Goal: Transaction & Acquisition: Purchase product/service

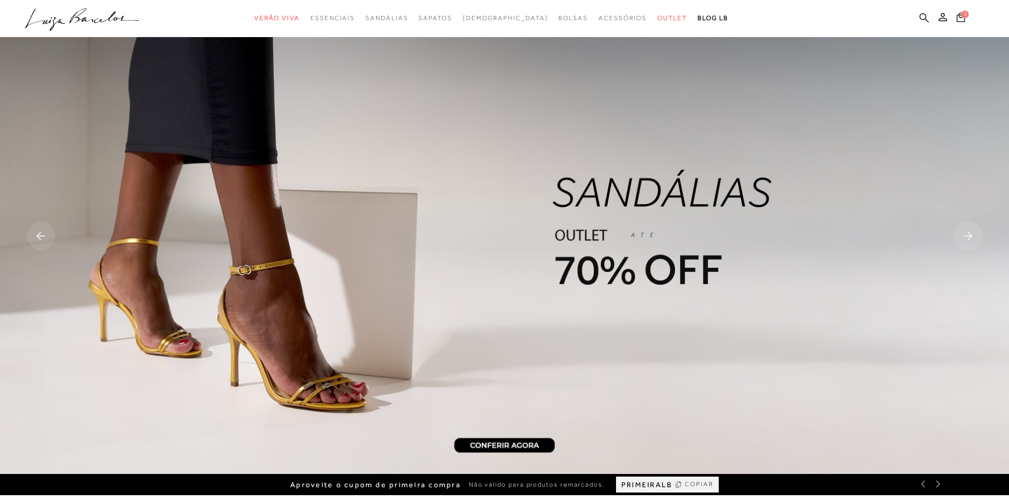
click at [921, 17] on icon at bounding box center [924, 18] width 10 height 10
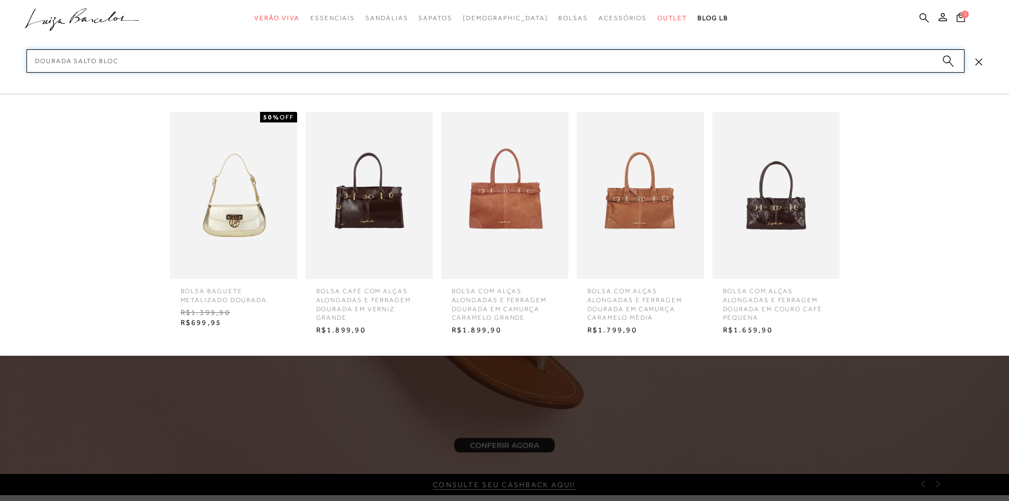
type input "dourada salto bloco"
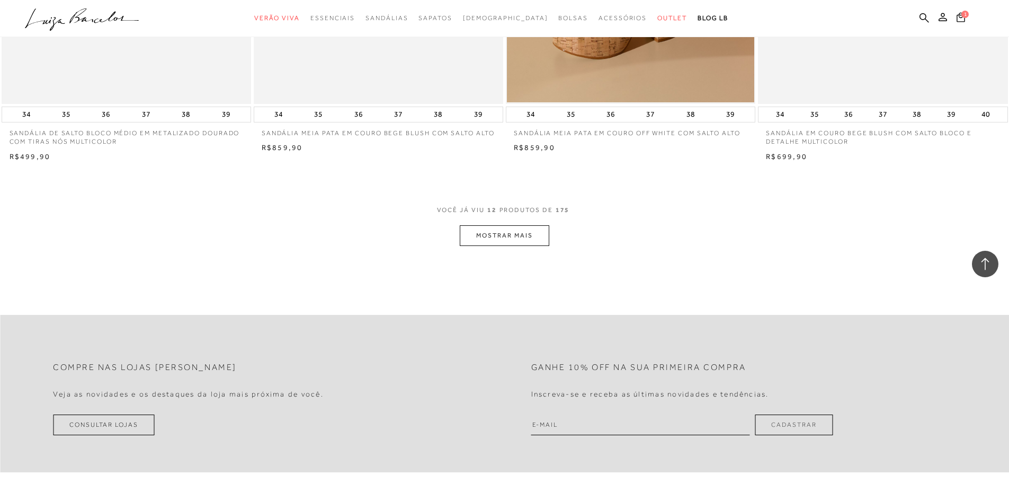
scroll to position [1271, 0]
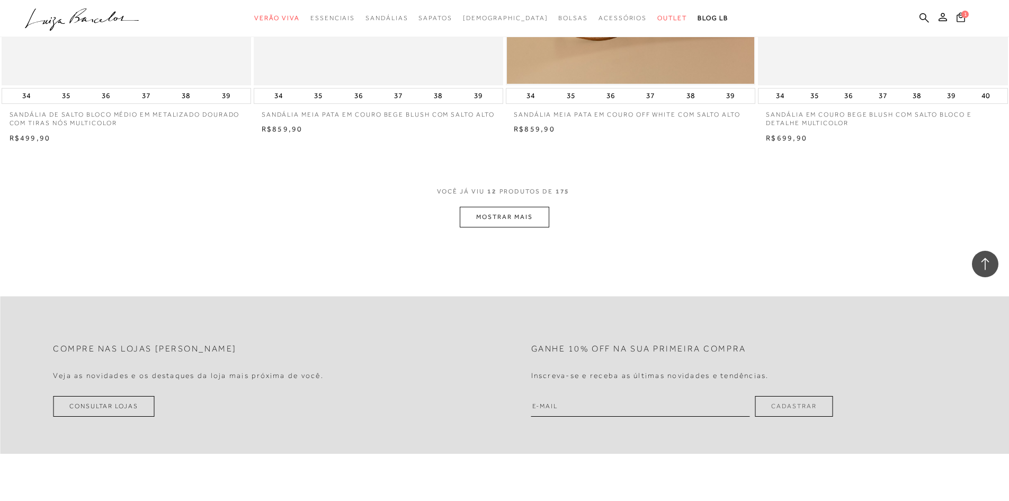
click at [496, 213] on button "MOSTRAR MAIS" at bounding box center [504, 217] width 89 height 21
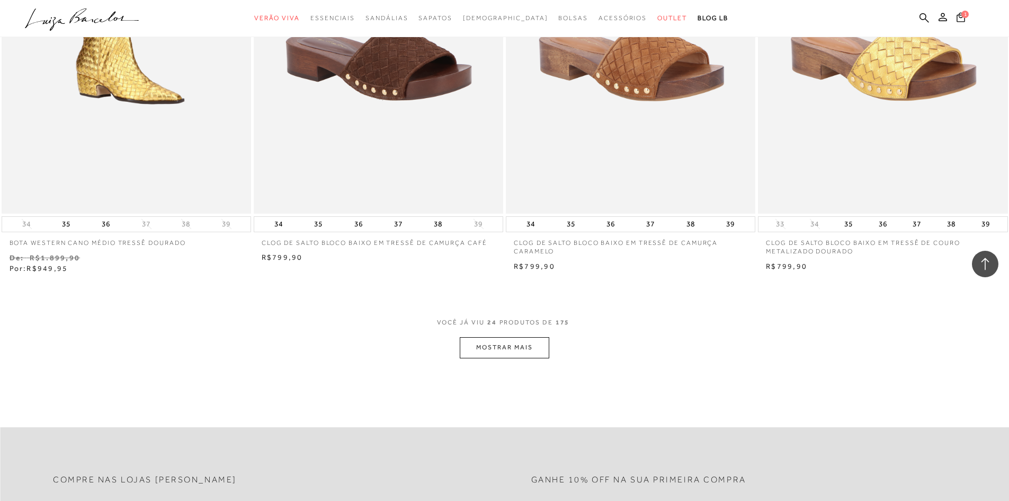
scroll to position [2542, 0]
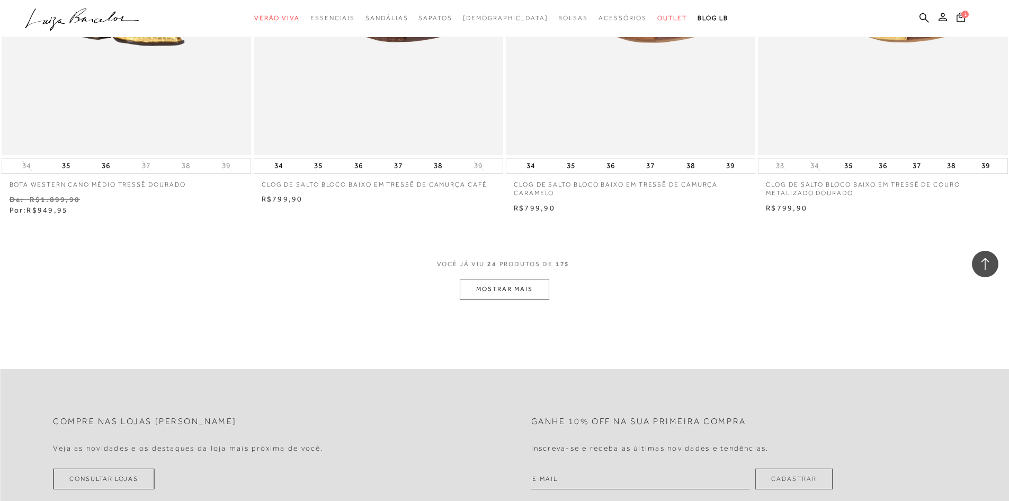
click at [506, 288] on button "MOSTRAR MAIS" at bounding box center [504, 289] width 89 height 21
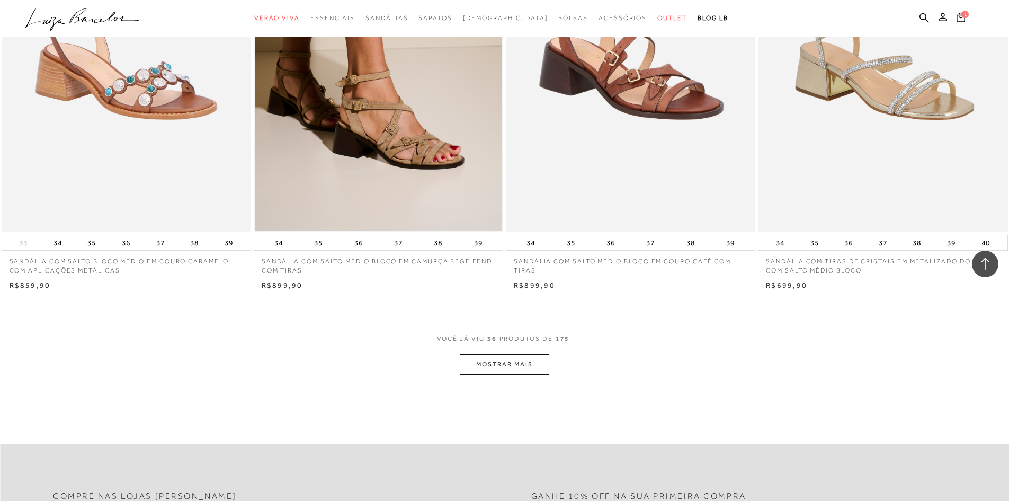
scroll to position [3707, 0]
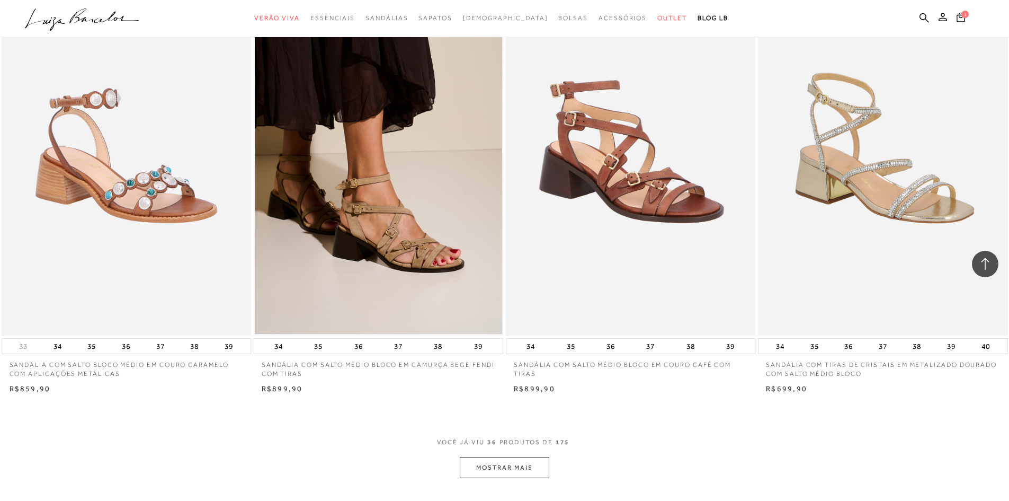
click at [528, 469] on button "MOSTRAR MAIS" at bounding box center [504, 467] width 89 height 21
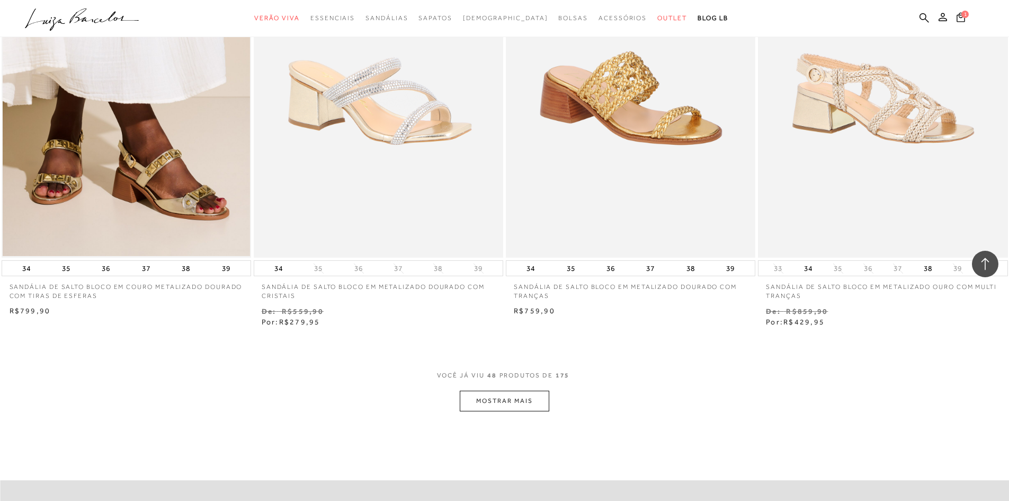
scroll to position [5190, 0]
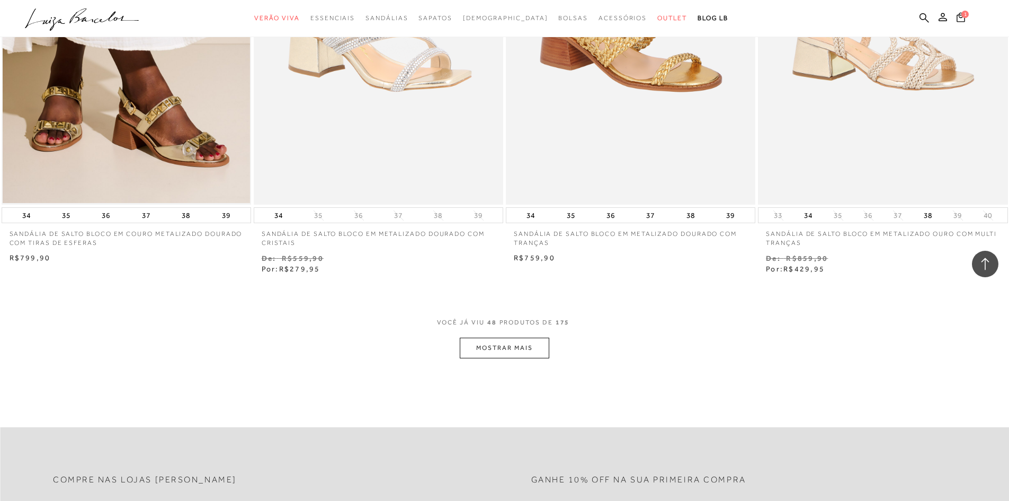
click at [528, 357] on button "MOSTRAR MAIS" at bounding box center [504, 347] width 89 height 21
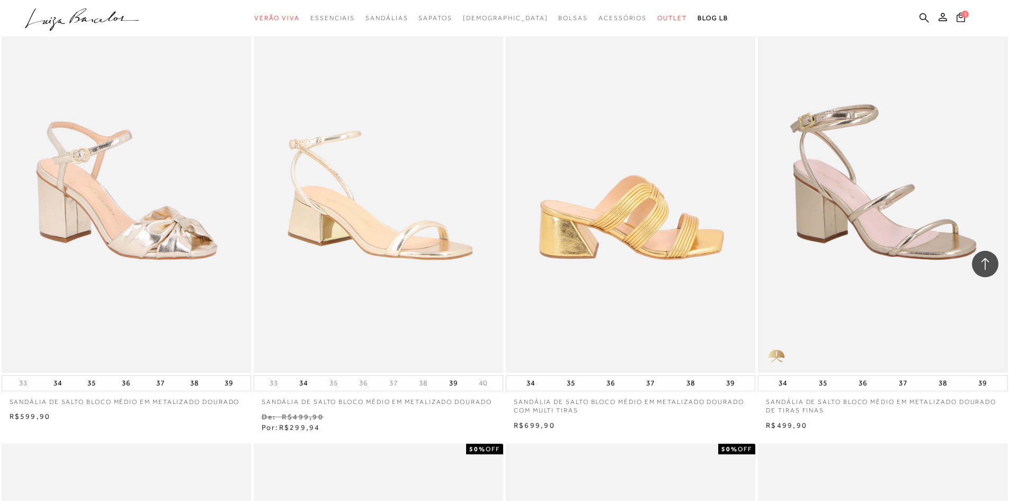
click at [865, 215] on img at bounding box center [882, 184] width 247 height 371
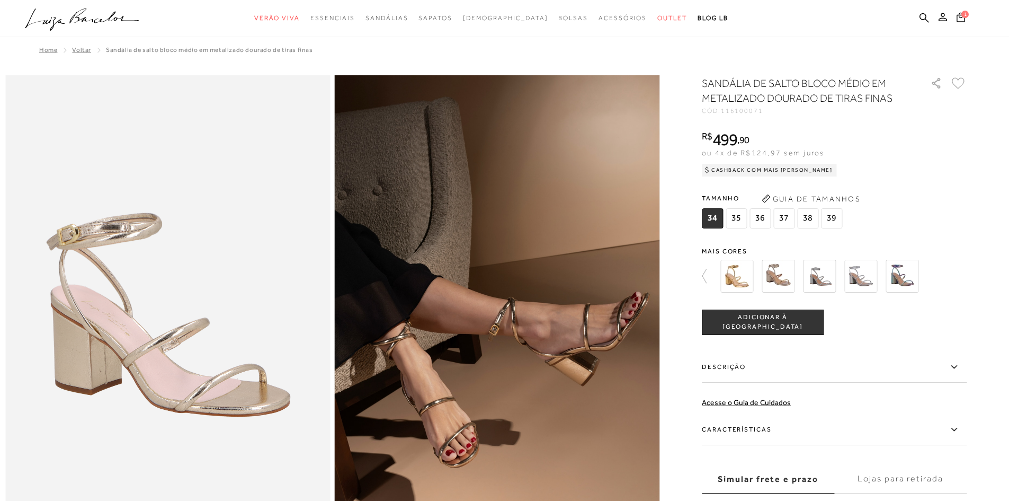
click at [772, 281] on img at bounding box center [778, 276] width 33 height 33
